Goal: Find specific page/section: Find specific page/section

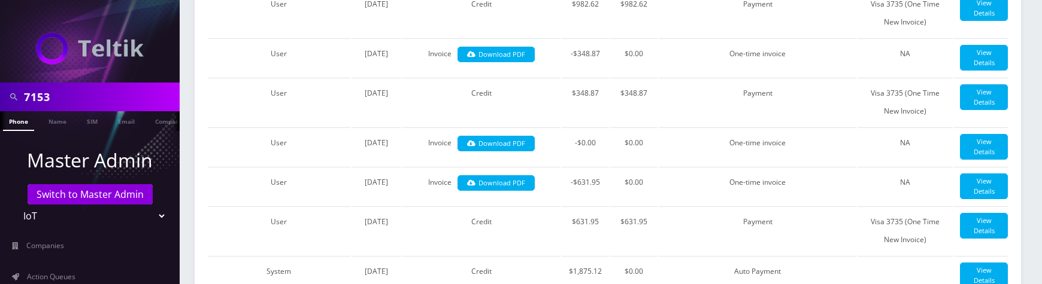
scroll to position [532, 0]
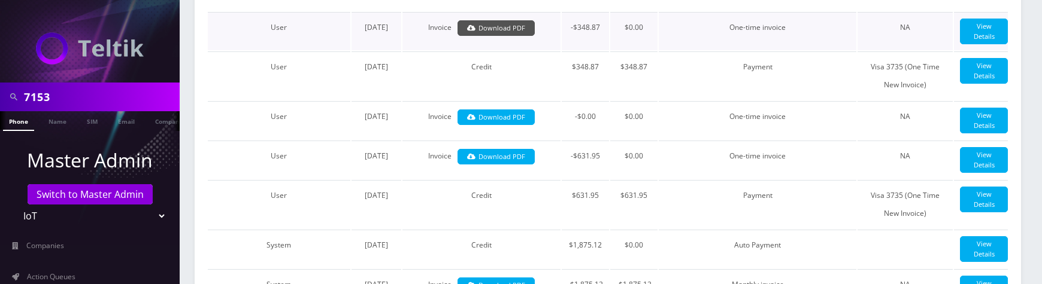
click at [457, 37] on link "Download PDF" at bounding box center [495, 28] width 77 height 16
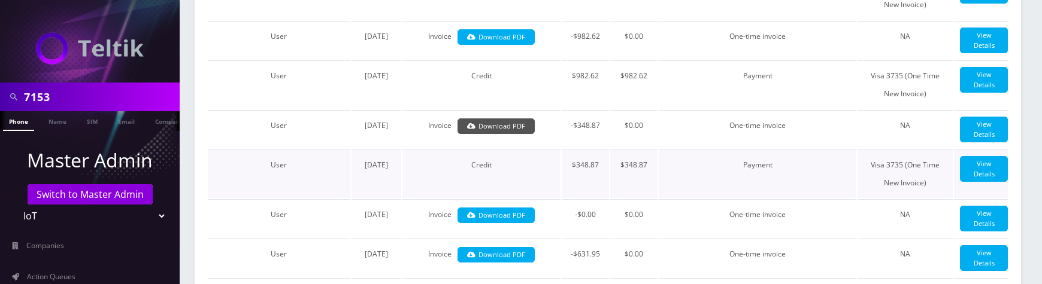
scroll to position [335, 0]
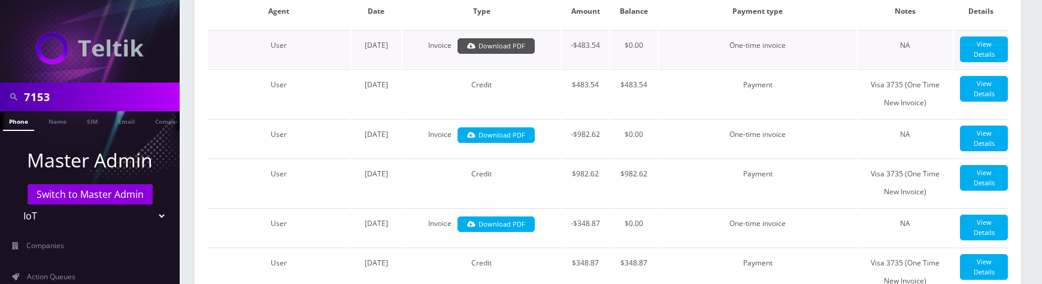
click at [457, 54] on link "Download PDF" at bounding box center [495, 46] width 77 height 16
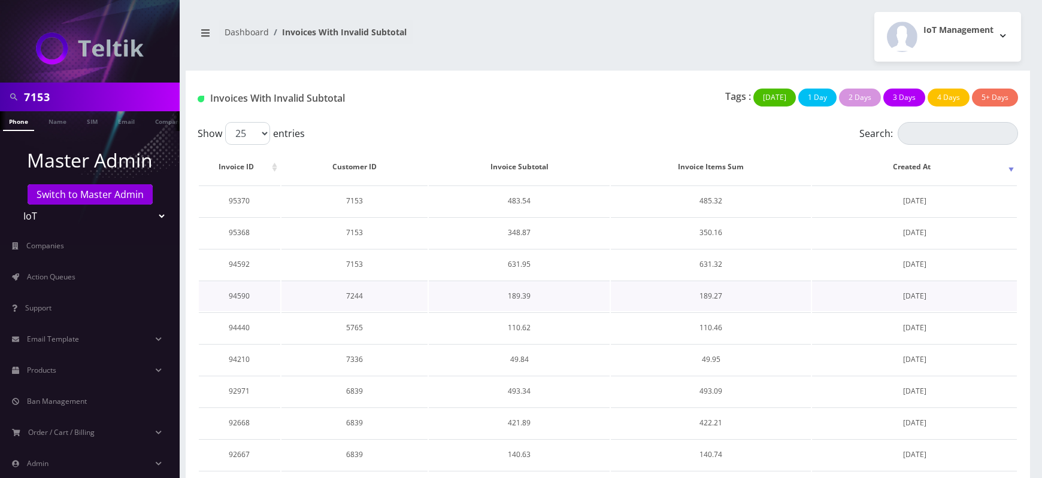
click at [352, 296] on td "7244" at bounding box center [354, 296] width 146 height 31
click at [357, 232] on td "7153" at bounding box center [354, 232] width 146 height 31
click at [238, 230] on td "95368" at bounding box center [239, 232] width 81 height 31
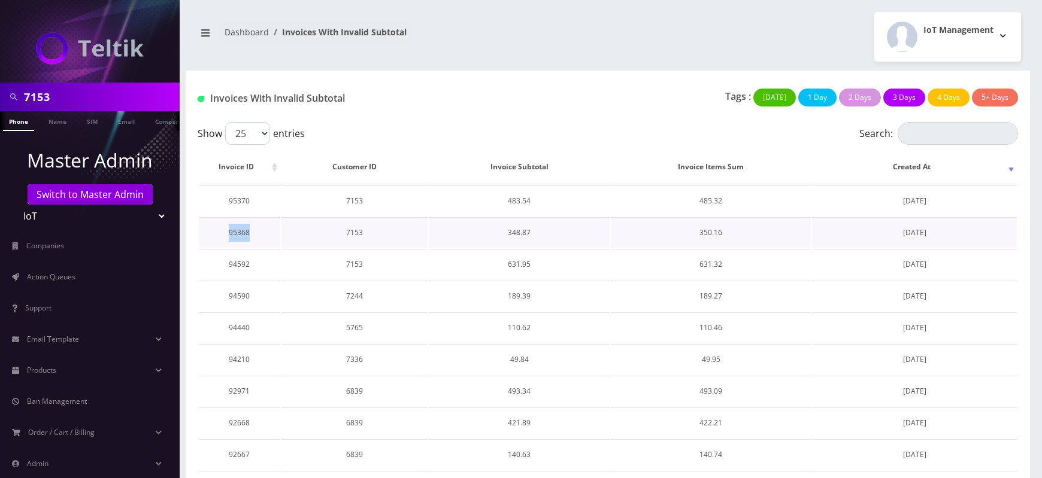
click at [238, 230] on td "95368" at bounding box center [239, 232] width 81 height 31
click at [708, 231] on td "350.16" at bounding box center [711, 232] width 200 height 31
click at [240, 230] on td "95368" at bounding box center [239, 232] width 81 height 31
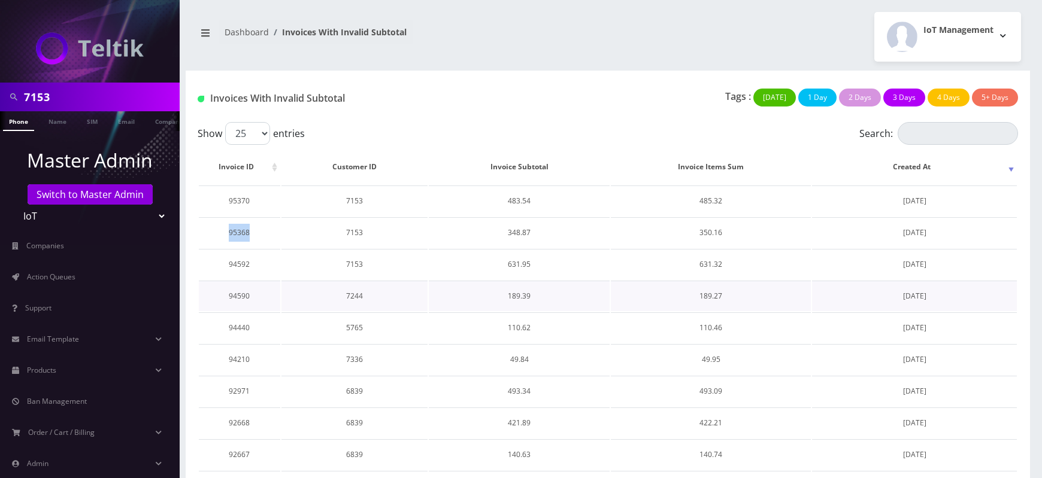
copy td "95368"
click at [515, 224] on td "348.87" at bounding box center [519, 232] width 181 height 31
click at [245, 227] on td "95368" at bounding box center [239, 232] width 81 height 31
copy td "95368"
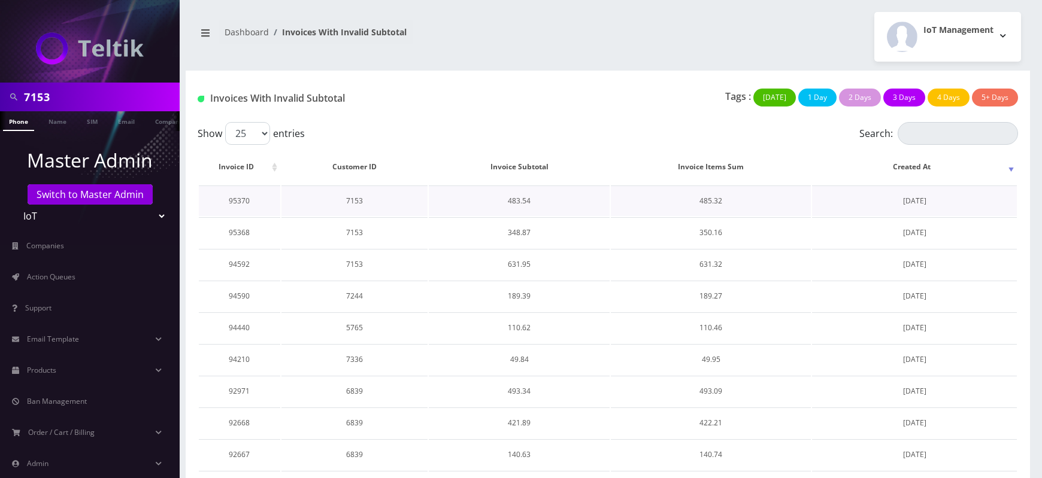
click at [239, 200] on td "95370" at bounding box center [239, 201] width 81 height 31
click at [352, 203] on td "7153" at bounding box center [354, 201] width 146 height 31
copy td "7153"
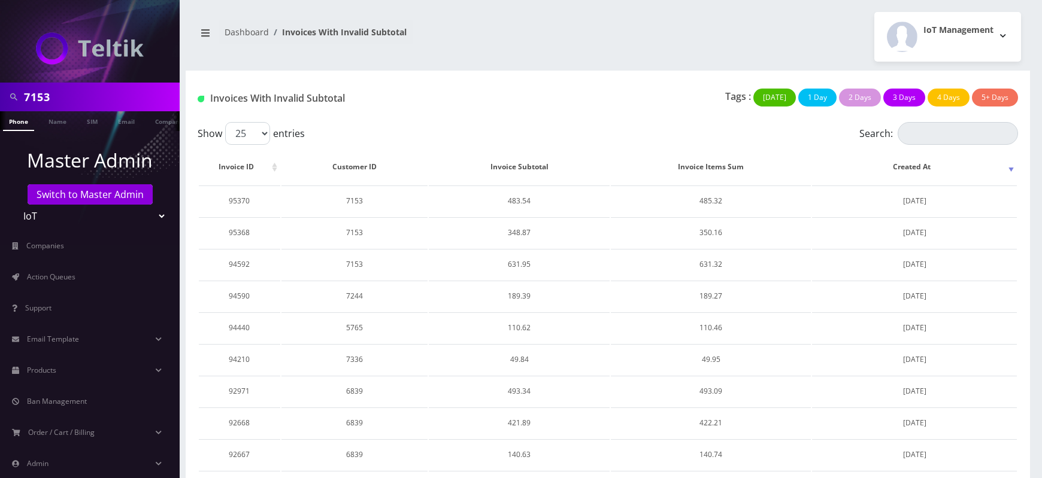
click at [38, 97] on input "7153" at bounding box center [100, 97] width 153 height 23
click at [241, 200] on td "95370" at bounding box center [239, 201] width 81 height 31
copy td "95370"
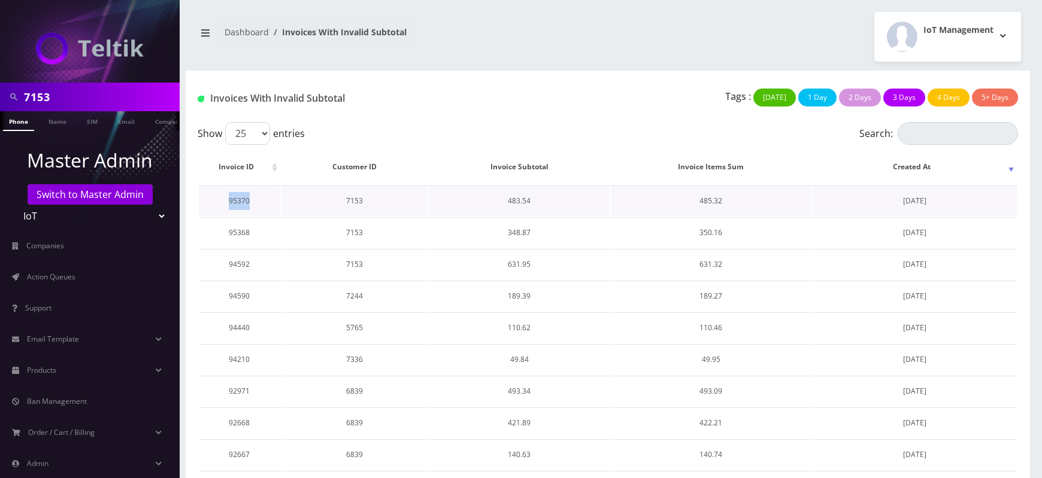
copy td "95370"
click at [232, 231] on td "95368" at bounding box center [239, 232] width 81 height 31
copy td "95368"
click at [239, 264] on td "94592" at bounding box center [239, 264] width 81 height 31
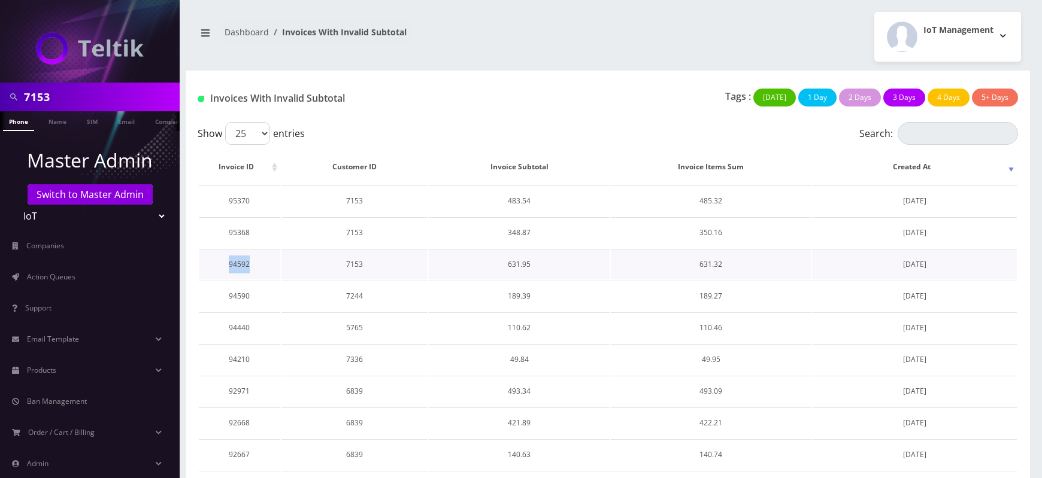
click at [239, 264] on td "94592" at bounding box center [239, 264] width 81 height 31
copy td "94592"
drag, startPoint x: 213, startPoint y: 98, endPoint x: 350, endPoint y: 99, distance: 137.1
click at [350, 99] on h1 "Invoices With Invalid Subtotal" at bounding box center [329, 98] width 262 height 11
click at [350, 101] on h1 "Invoices With Invalid Subtotal" at bounding box center [329, 98] width 262 height 11
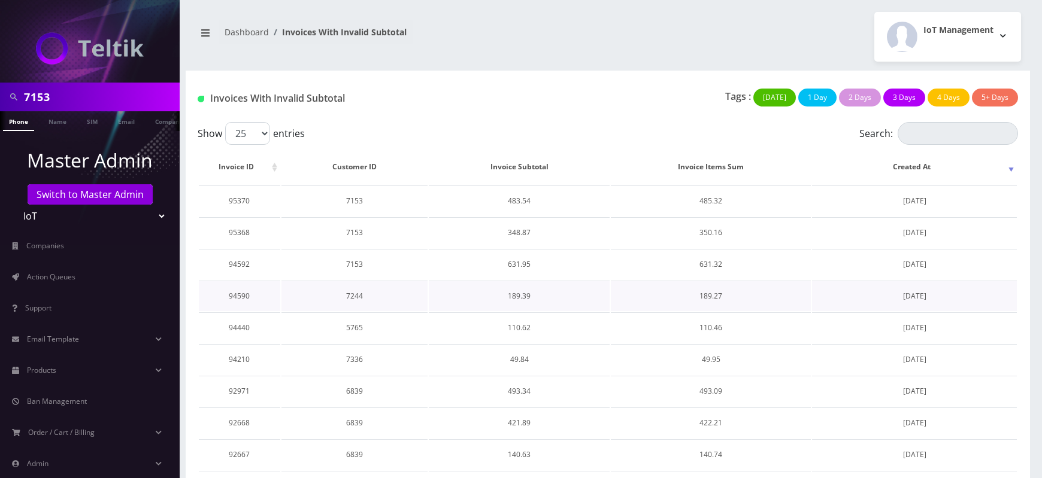
drag, startPoint x: 885, startPoint y: 298, endPoint x: 942, endPoint y: 296, distance: 56.9
click at [942, 296] on td "[DATE]" at bounding box center [914, 296] width 205 height 31
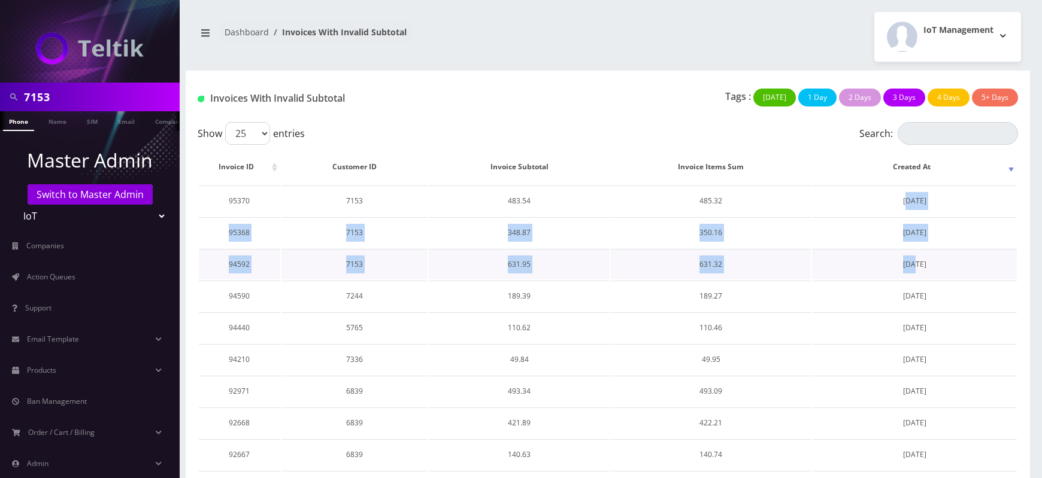
drag, startPoint x: 890, startPoint y: 195, endPoint x: 901, endPoint y: 260, distance: 66.2
click at [901, 260] on td "[DATE]" at bounding box center [914, 264] width 205 height 31
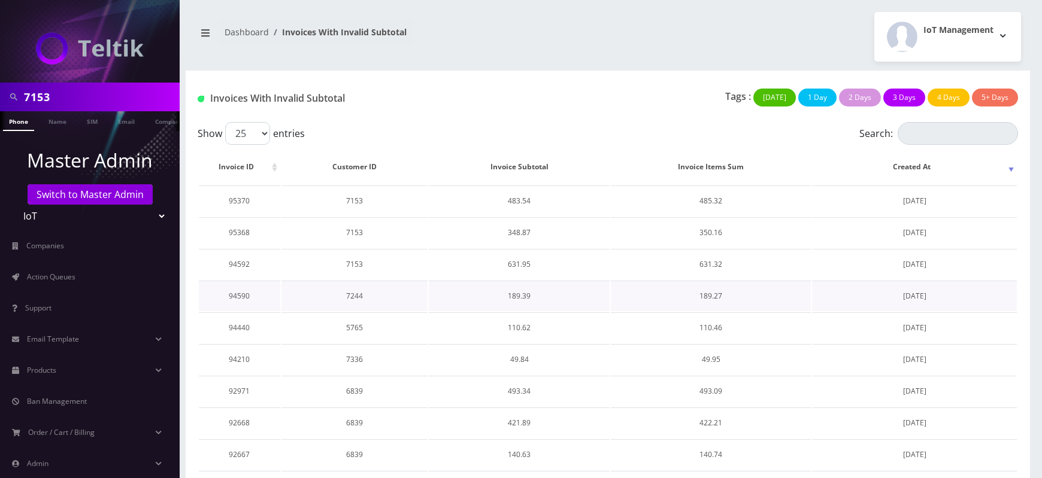
click at [905, 293] on td "[DATE]" at bounding box center [914, 296] width 205 height 31
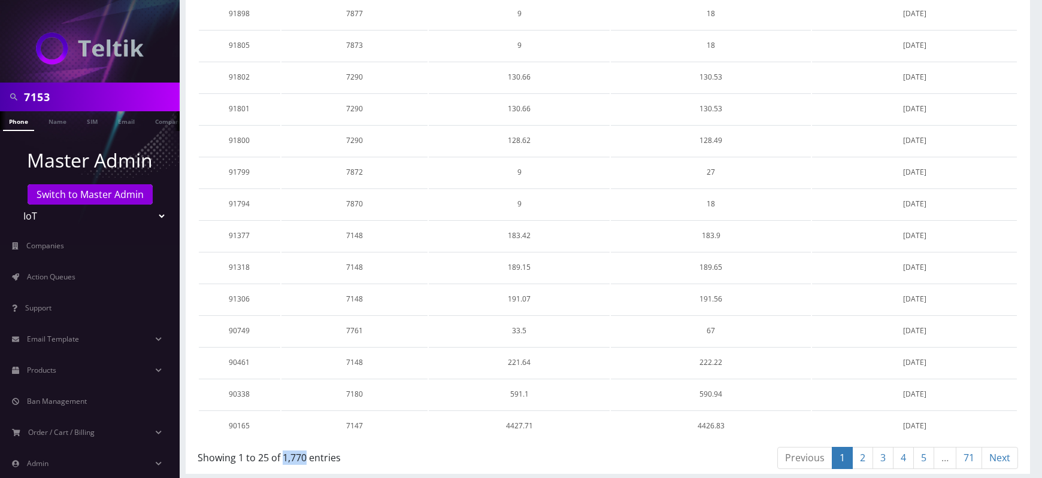
drag, startPoint x: 283, startPoint y: 455, endPoint x: 307, endPoint y: 455, distance: 23.9
click at [307, 455] on div "Showing 1 to 25 of 1,770 entries" at bounding box center [398, 455] width 401 height 19
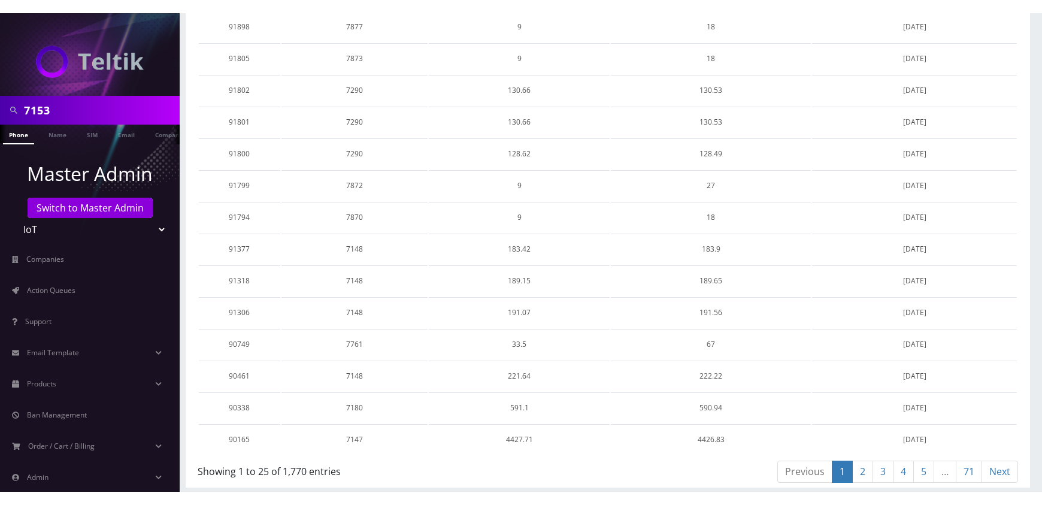
scroll to position [47, 0]
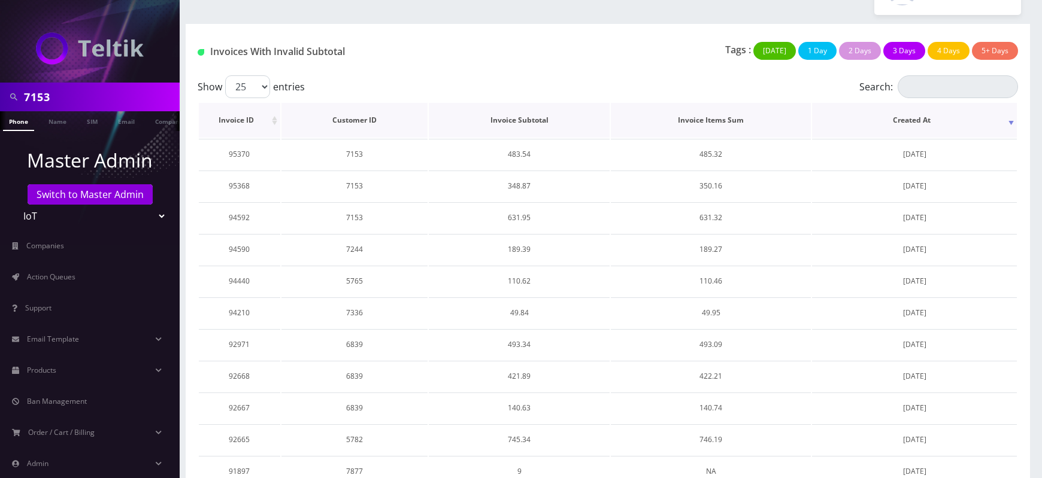
click at [553, 120] on th "Invoice Subtotal" at bounding box center [519, 120] width 181 height 35
drag, startPoint x: 212, startPoint y: 48, endPoint x: 455, endPoint y: 50, distance: 243.1
click at [455, 50] on h1 "Invoices With Invalid Subtotal" at bounding box center [329, 51] width 262 height 11
drag, startPoint x: 211, startPoint y: 49, endPoint x: 410, endPoint y: 49, distance: 198.7
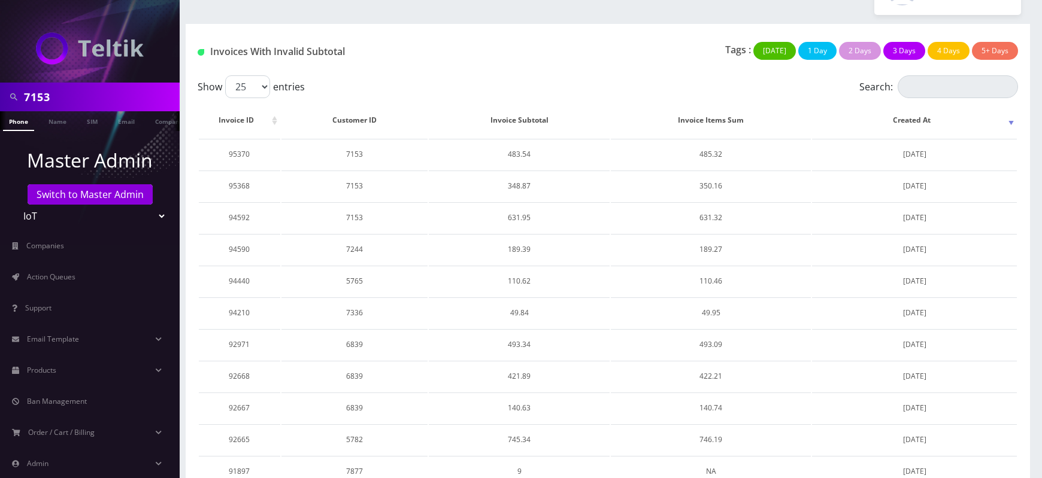
click at [411, 49] on h1 "Invoices With Invalid Subtotal" at bounding box center [329, 51] width 262 height 11
click at [410, 48] on h1 "Invoices With Invalid Subtotal" at bounding box center [329, 51] width 262 height 11
